Goal: Check status: Check status

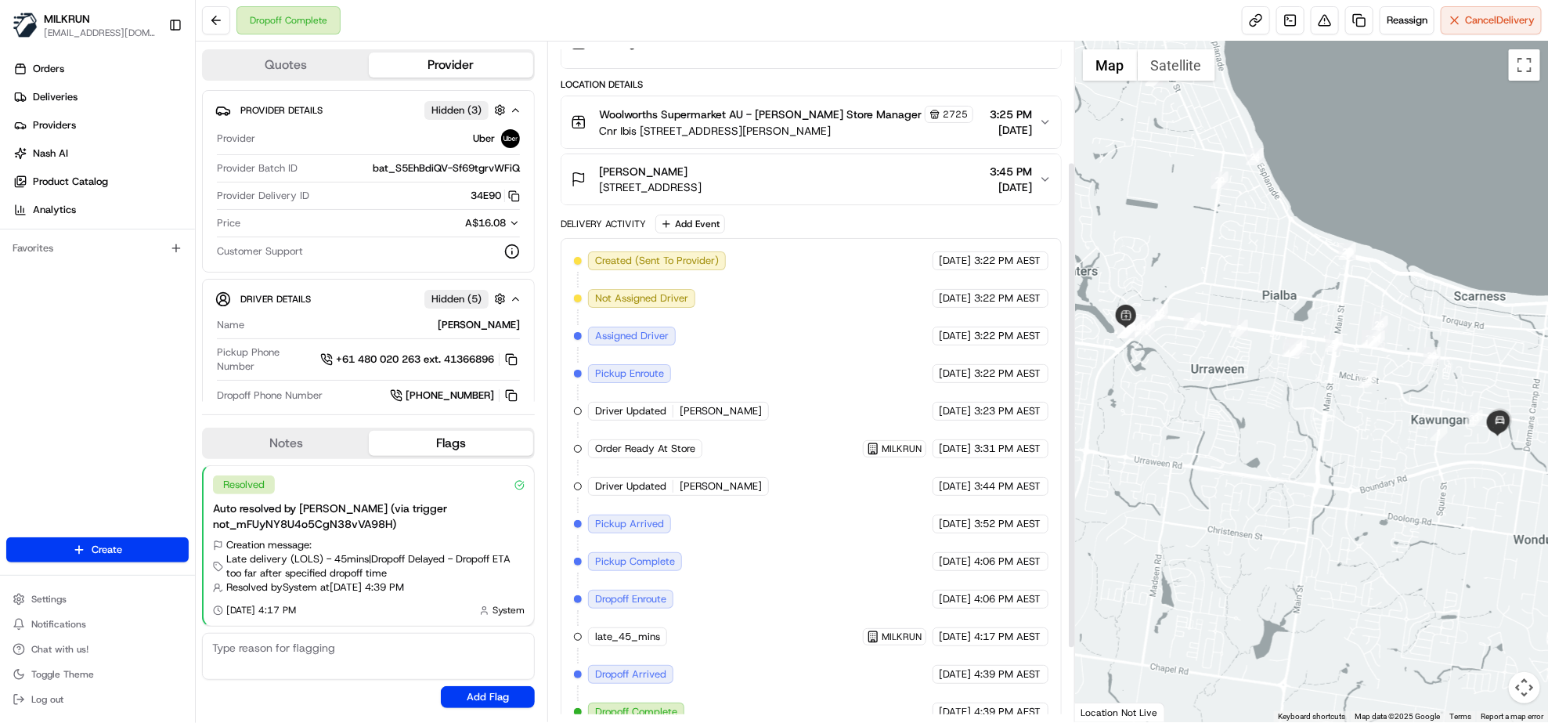
scroll to position [271, 0]
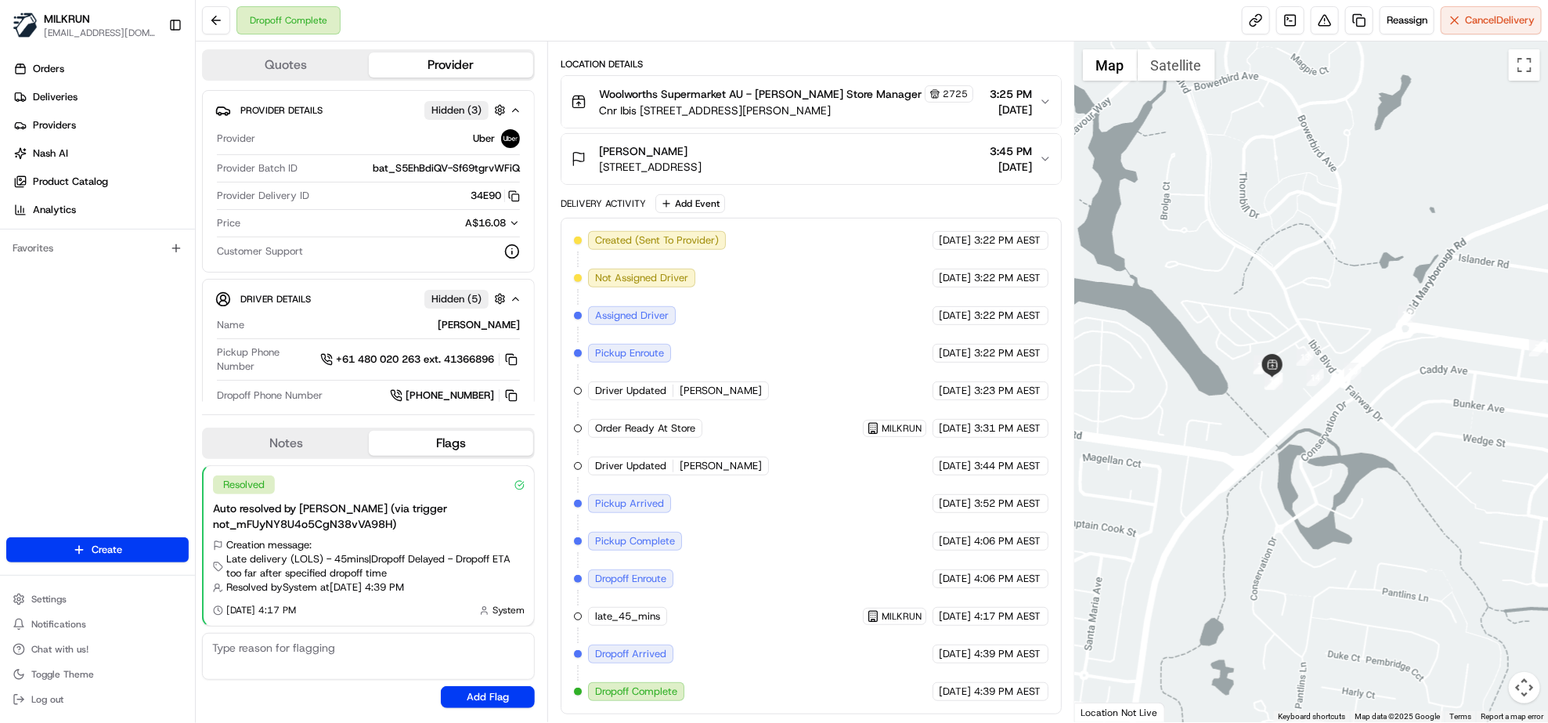
drag, startPoint x: 1142, startPoint y: 334, endPoint x: 1314, endPoint y: 415, distance: 190.6
click at [1314, 415] on div at bounding box center [1311, 382] width 473 height 681
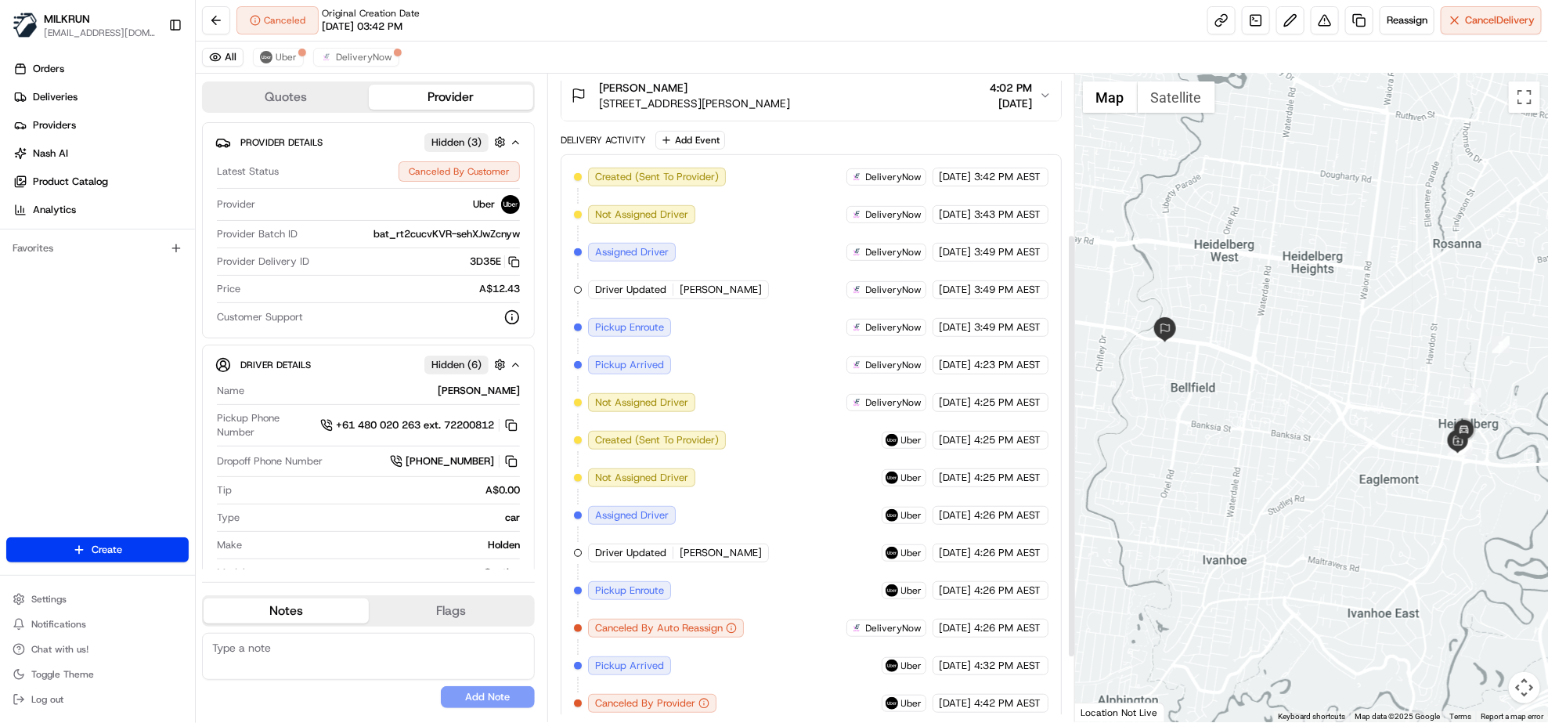
scroll to position [345, 0]
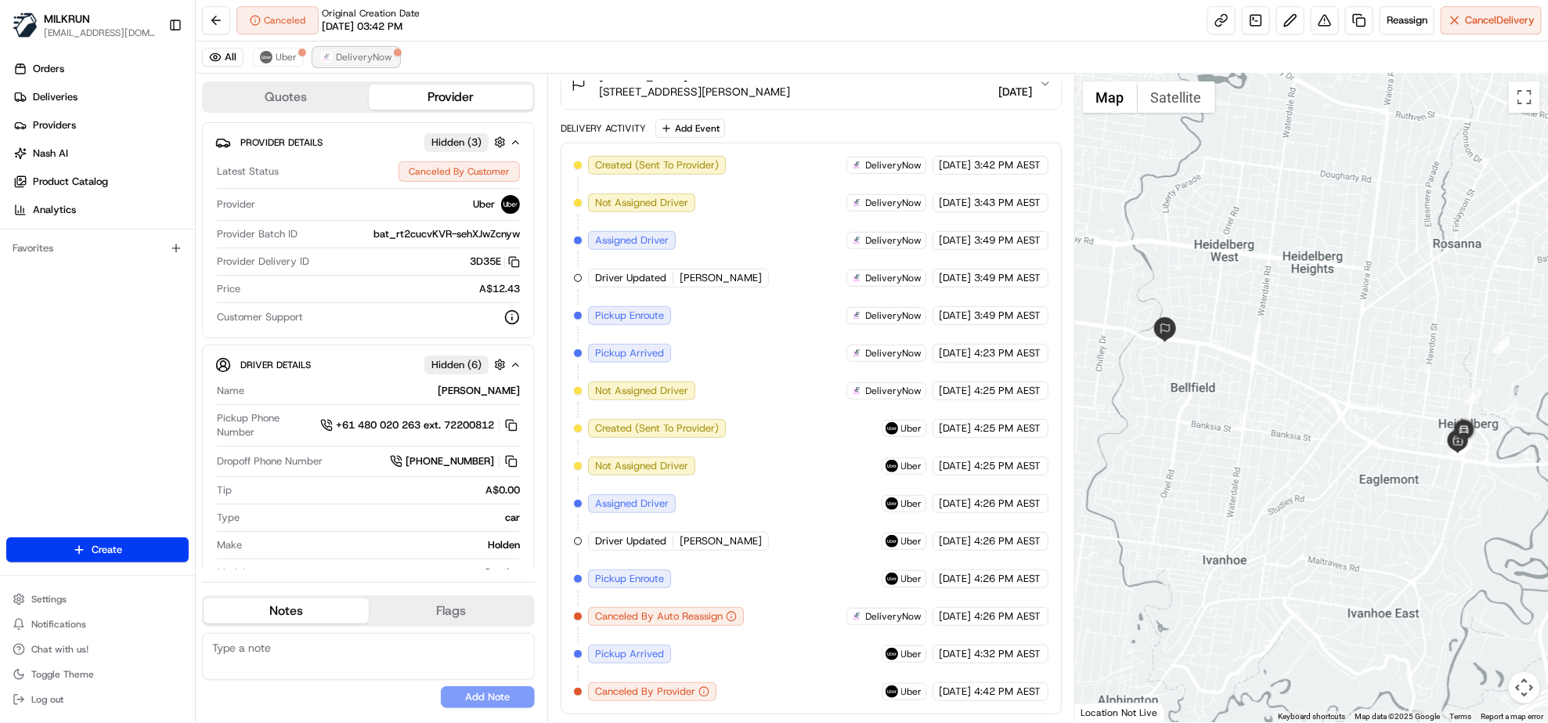
click at [334, 63] on button "DeliveryNow" at bounding box center [356, 57] width 86 height 19
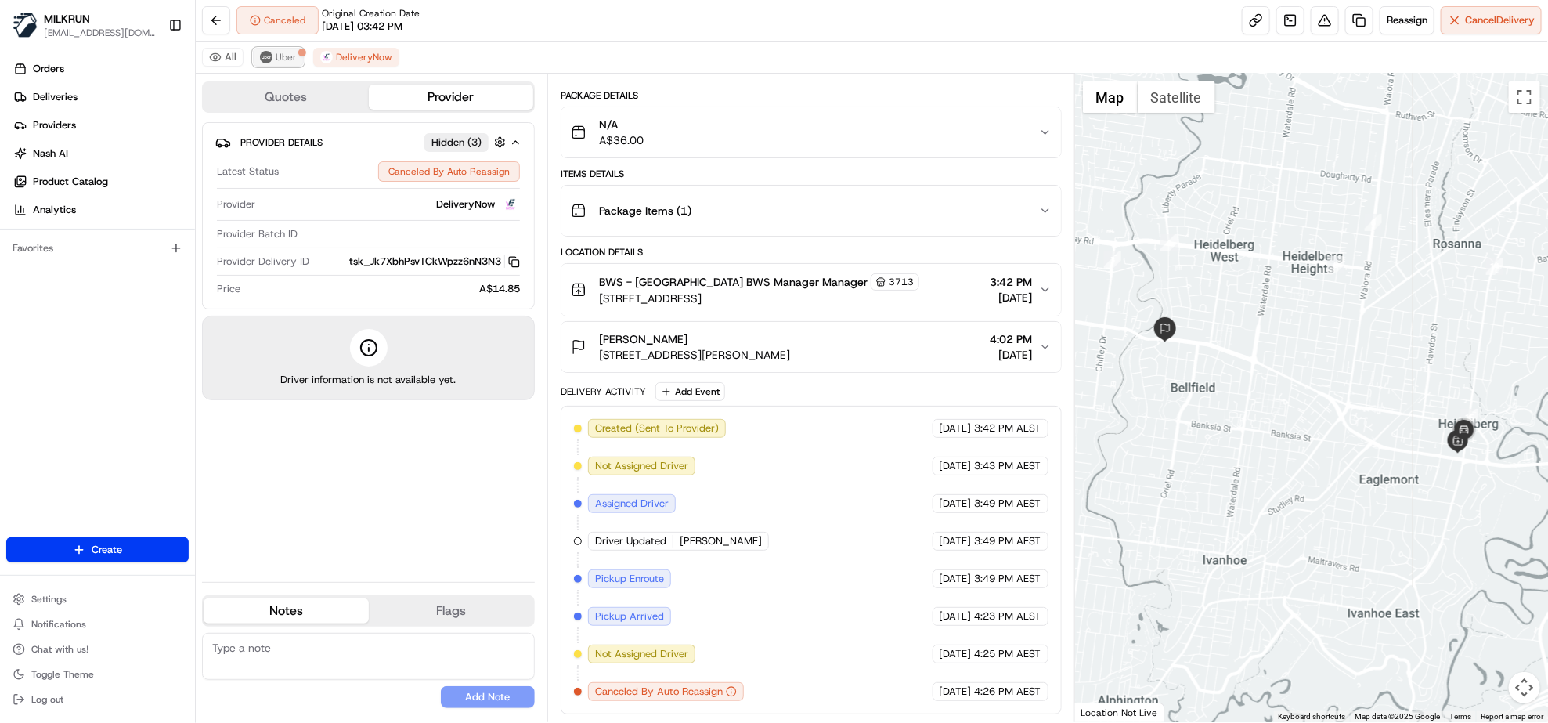
click at [280, 55] on span "Uber" at bounding box center [286, 57] width 21 height 13
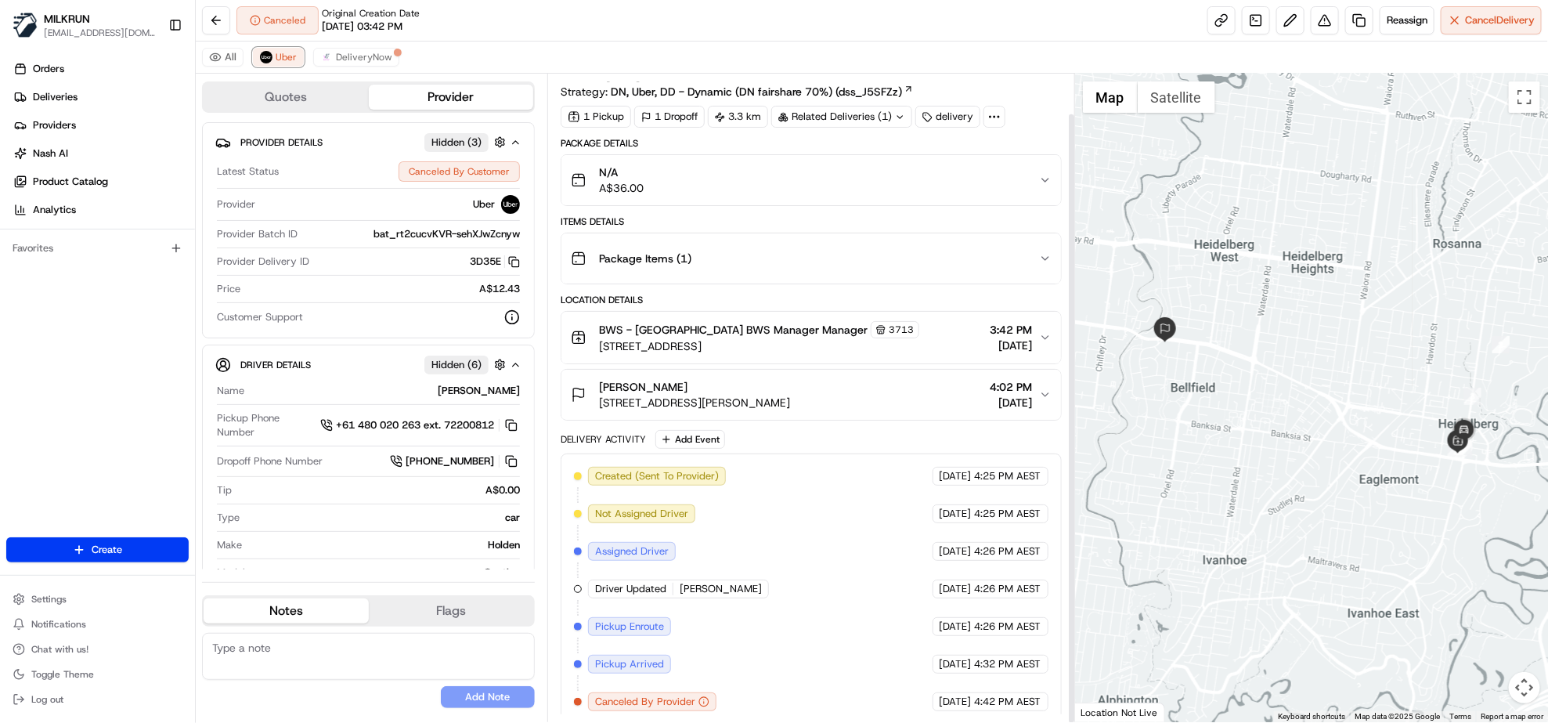
scroll to position [42, 0]
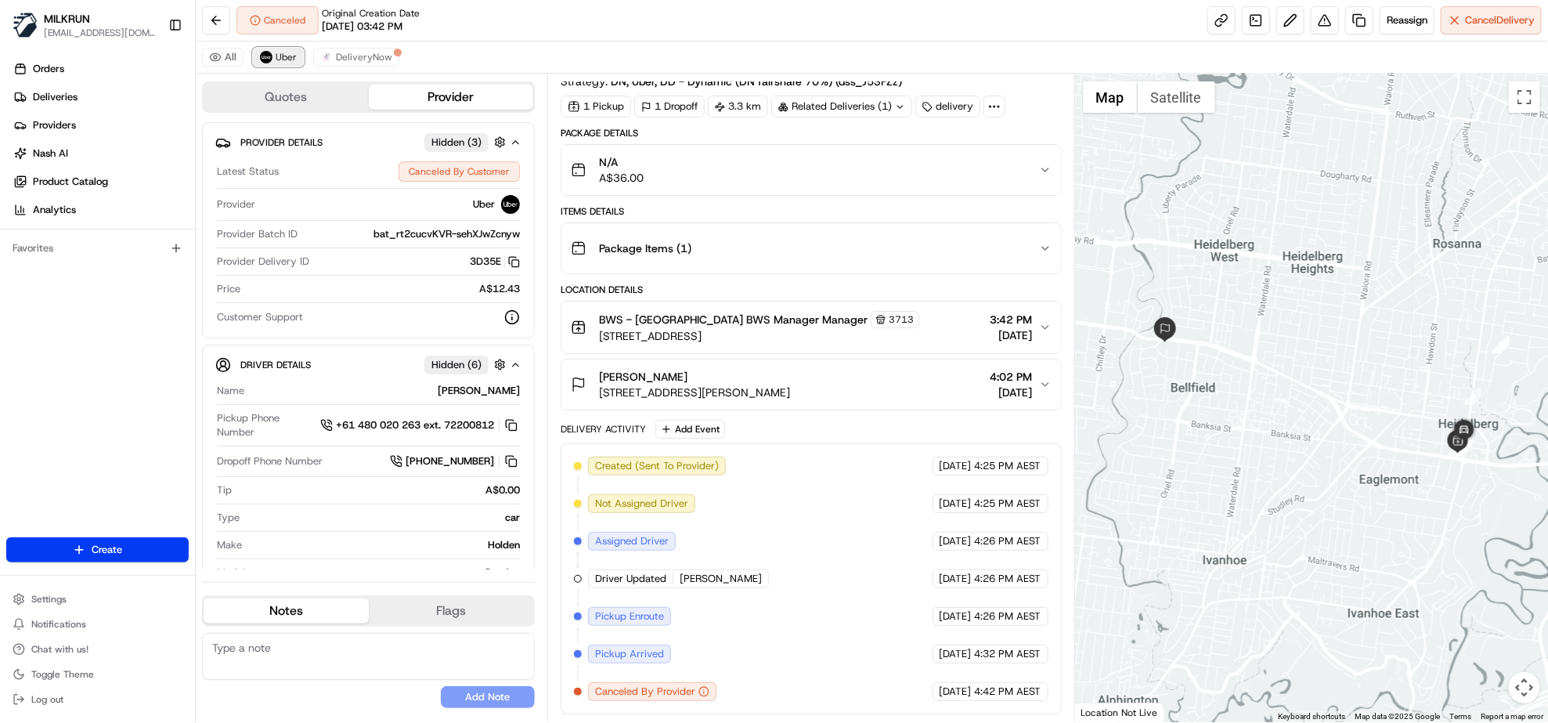
click at [284, 56] on span "Uber" at bounding box center [286, 57] width 21 height 13
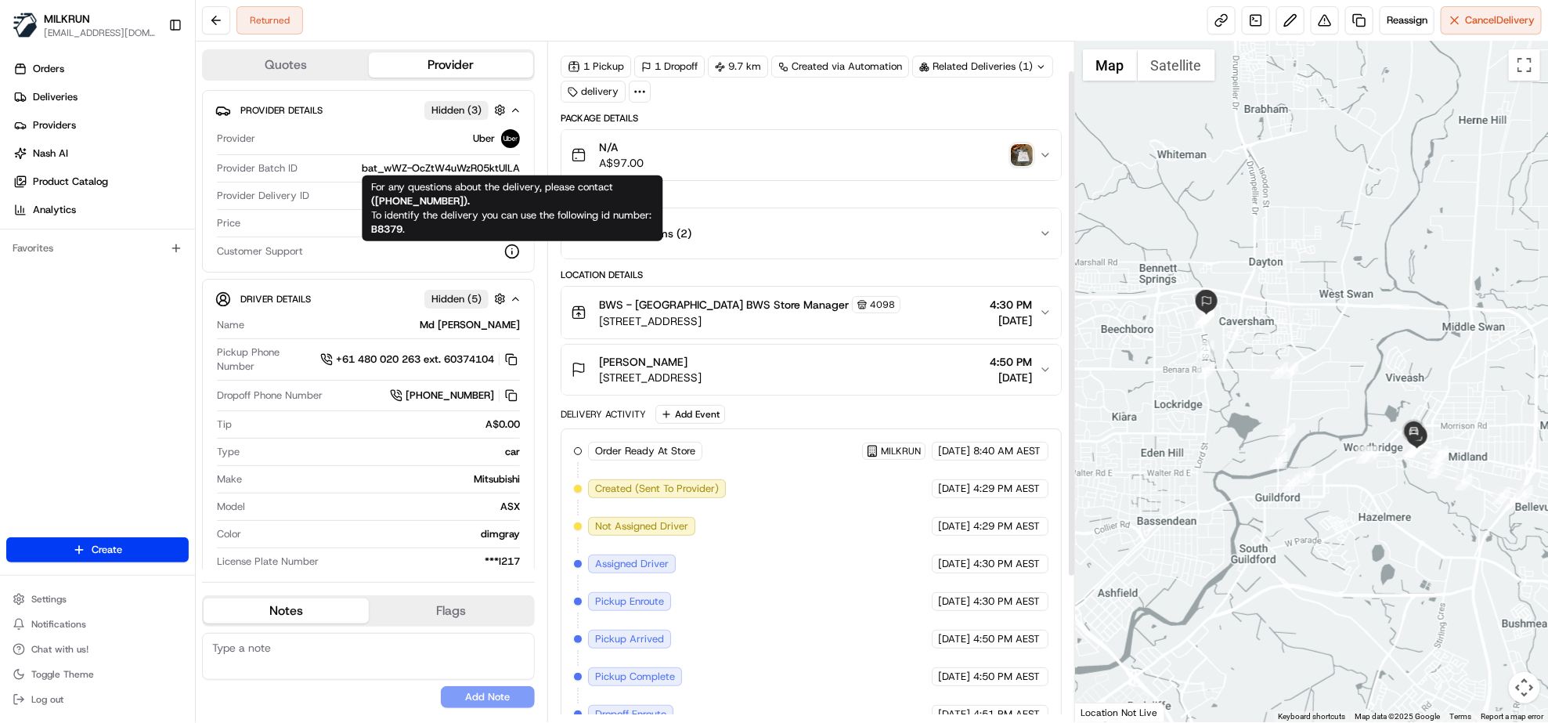
scroll to position [37, 0]
